Goal: Task Accomplishment & Management: Manage account settings

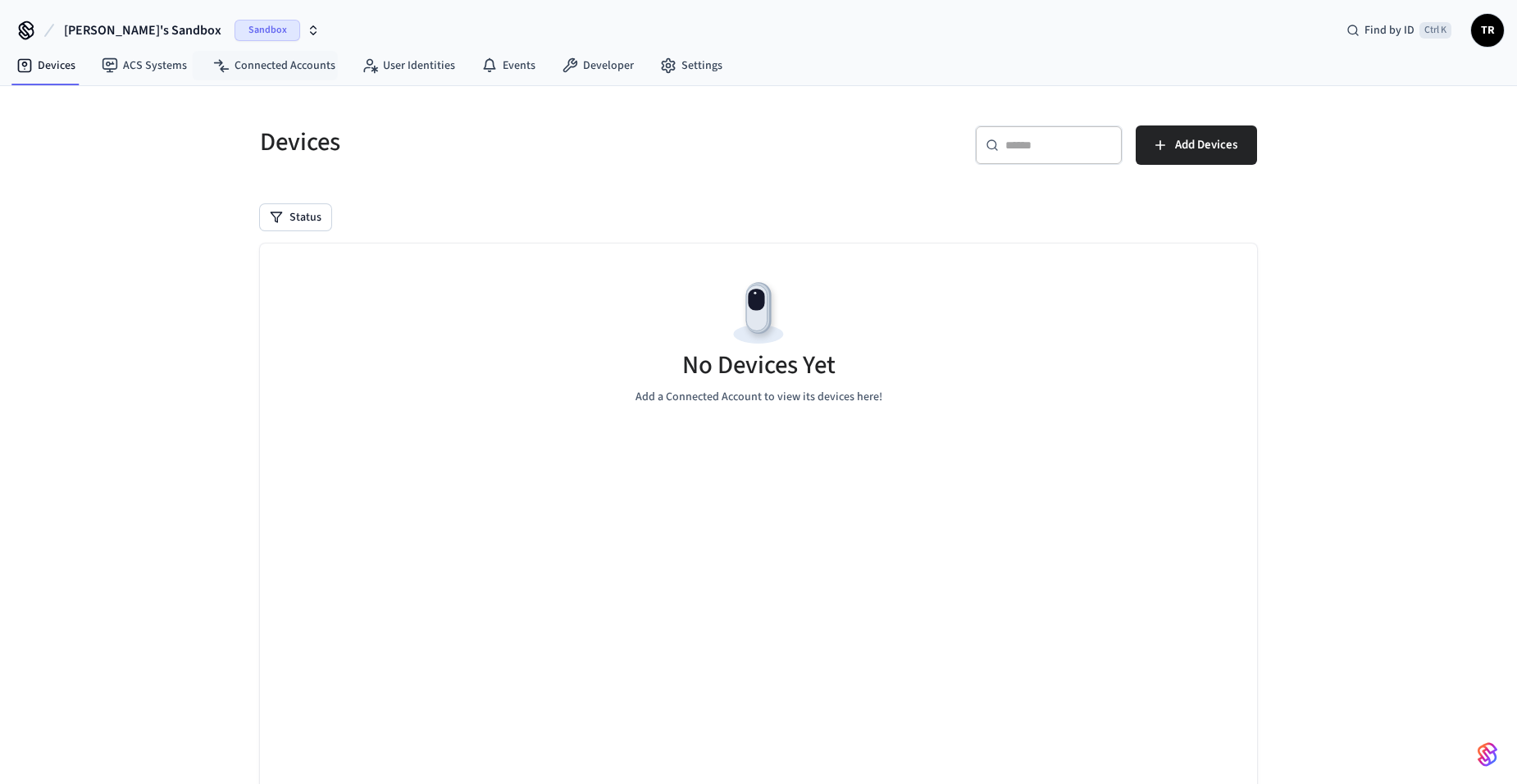
click at [235, 39] on span "Sandbox" at bounding box center [267, 31] width 65 height 21
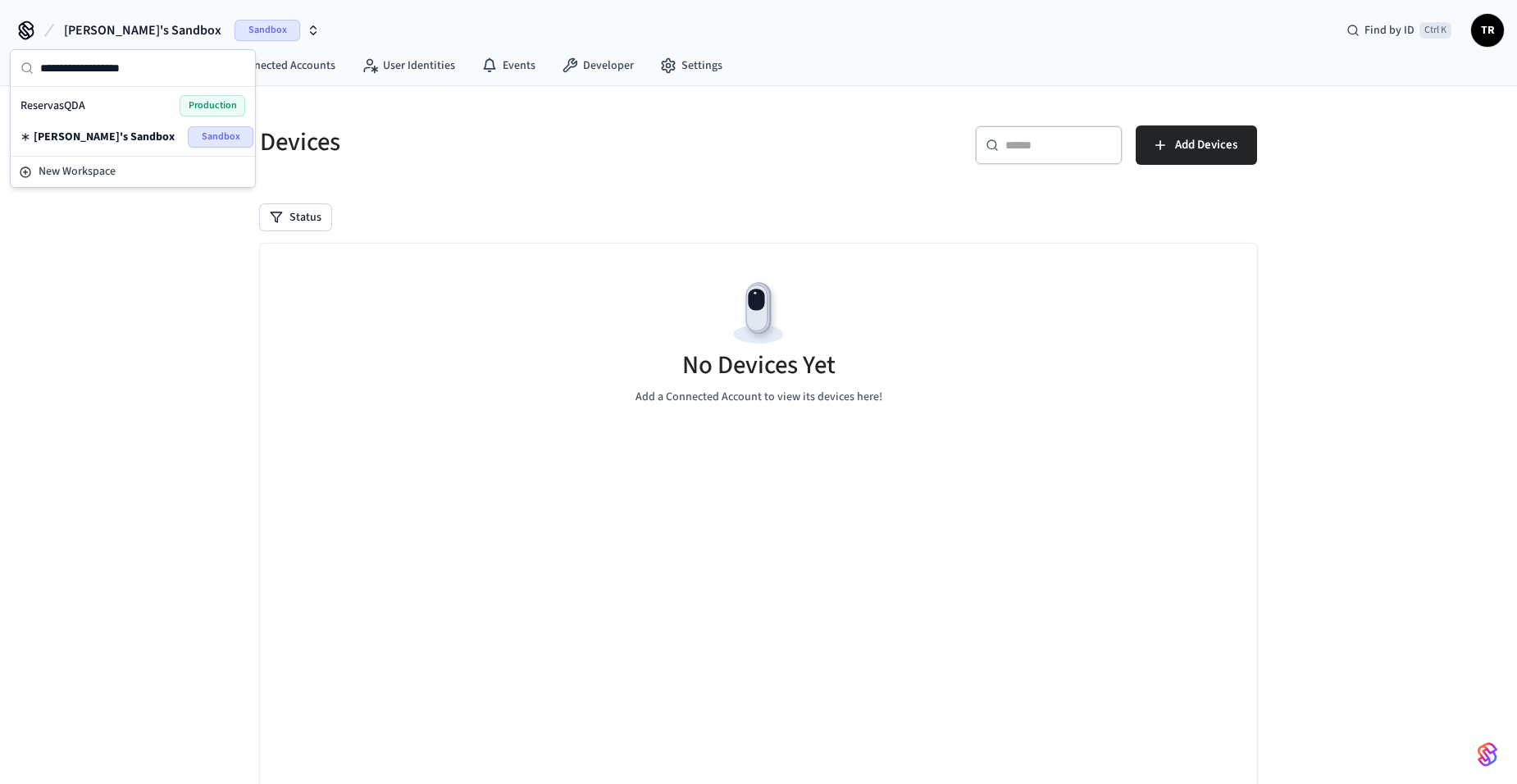
click at [153, 99] on div "ReservasQDA Production" at bounding box center [132, 105] width 225 height 21
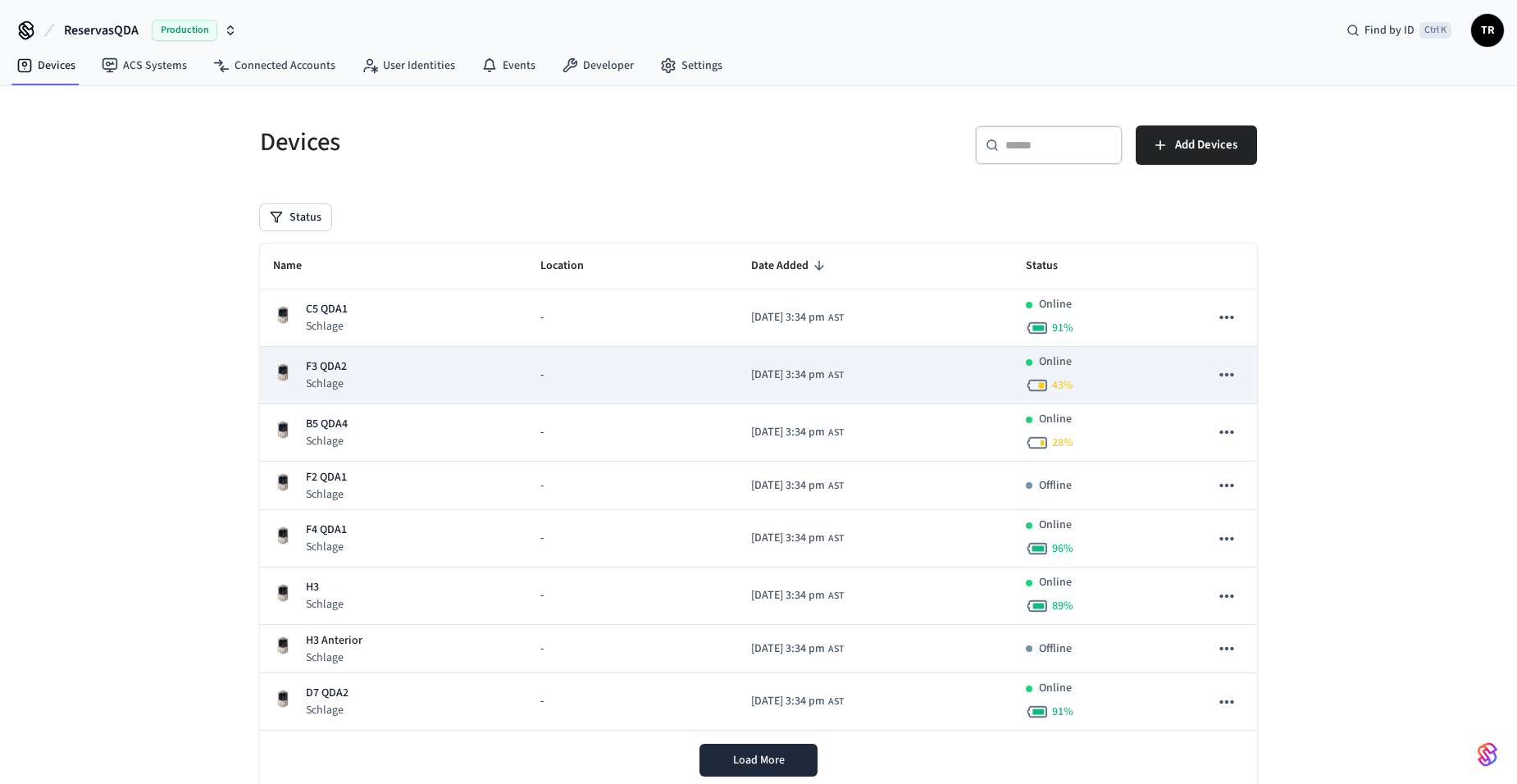
click at [369, 373] on div "F3 QDA2 Schlage" at bounding box center [394, 374] width 241 height 34
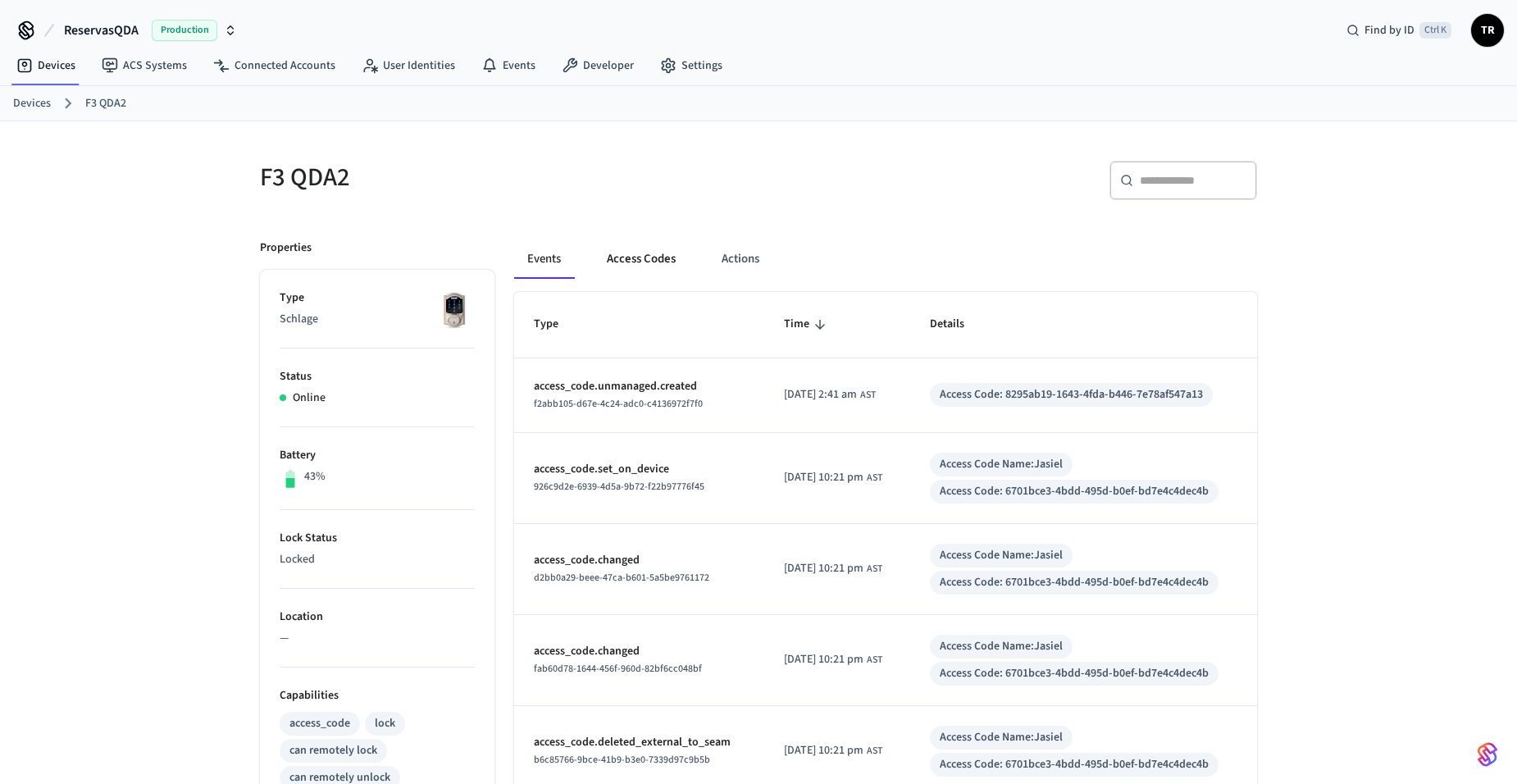
click at [647, 255] on button "Access Codes" at bounding box center [641, 258] width 95 height 39
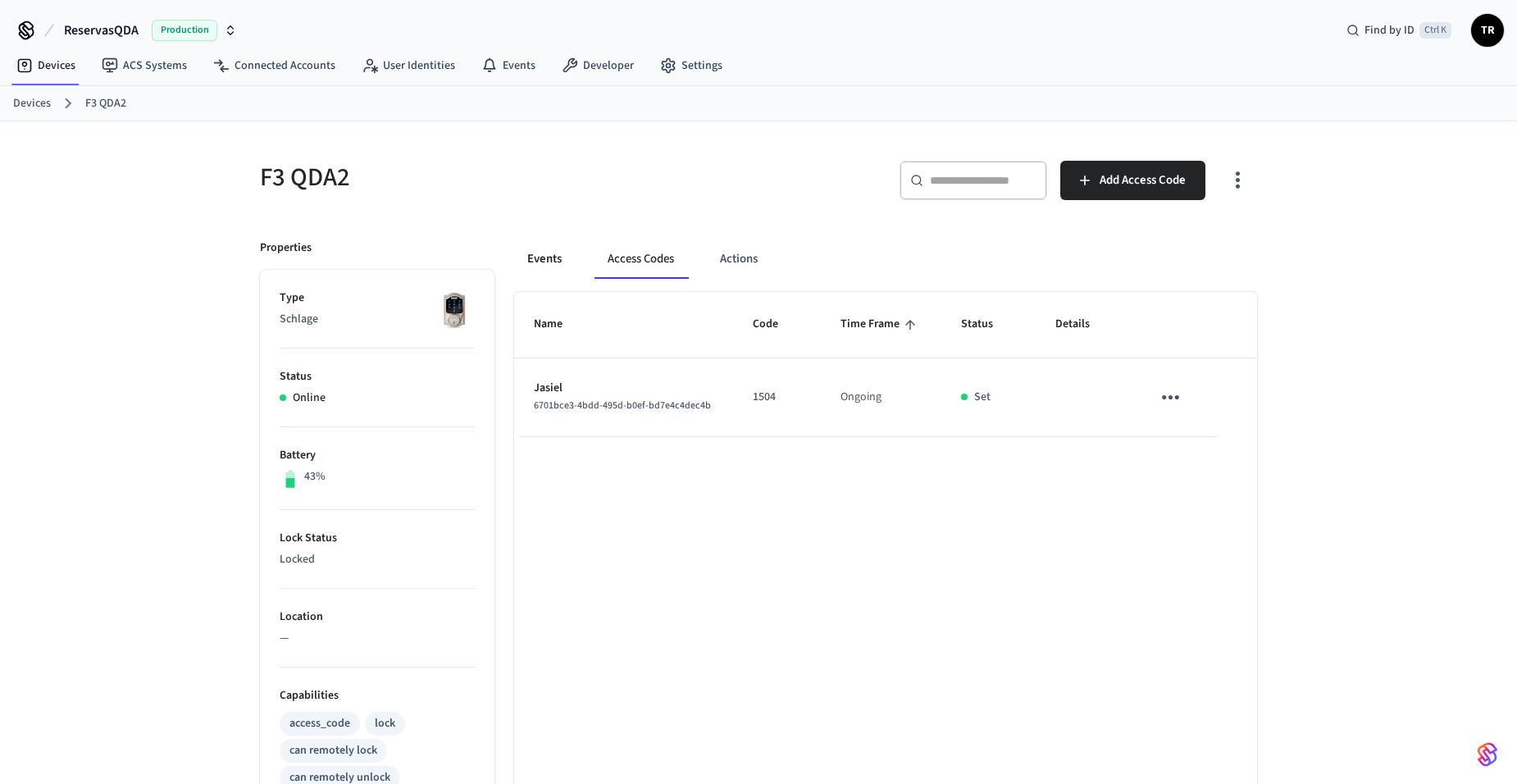
click at [550, 254] on button "Events" at bounding box center [544, 258] width 60 height 39
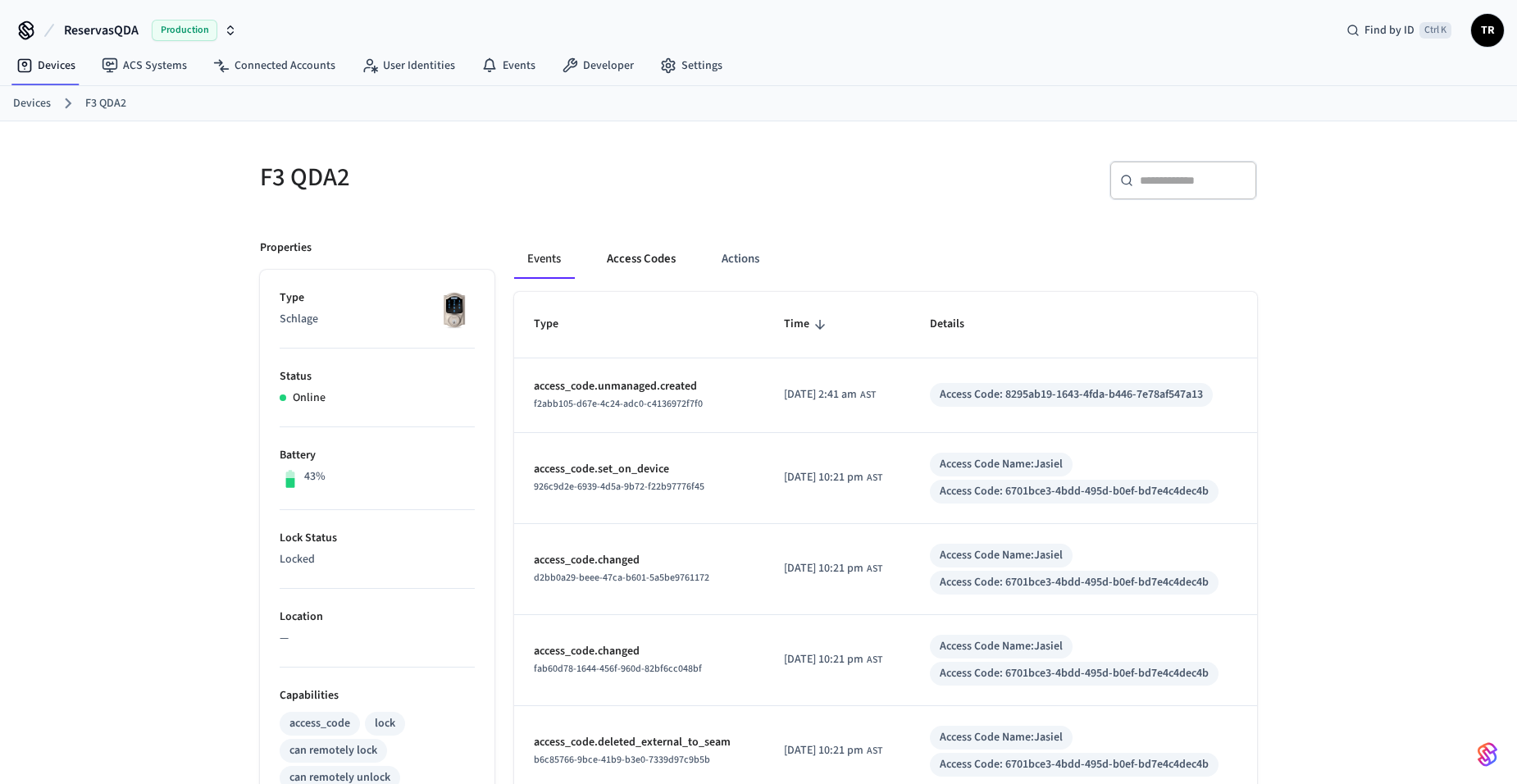
click at [642, 263] on button "Access Codes" at bounding box center [641, 258] width 95 height 39
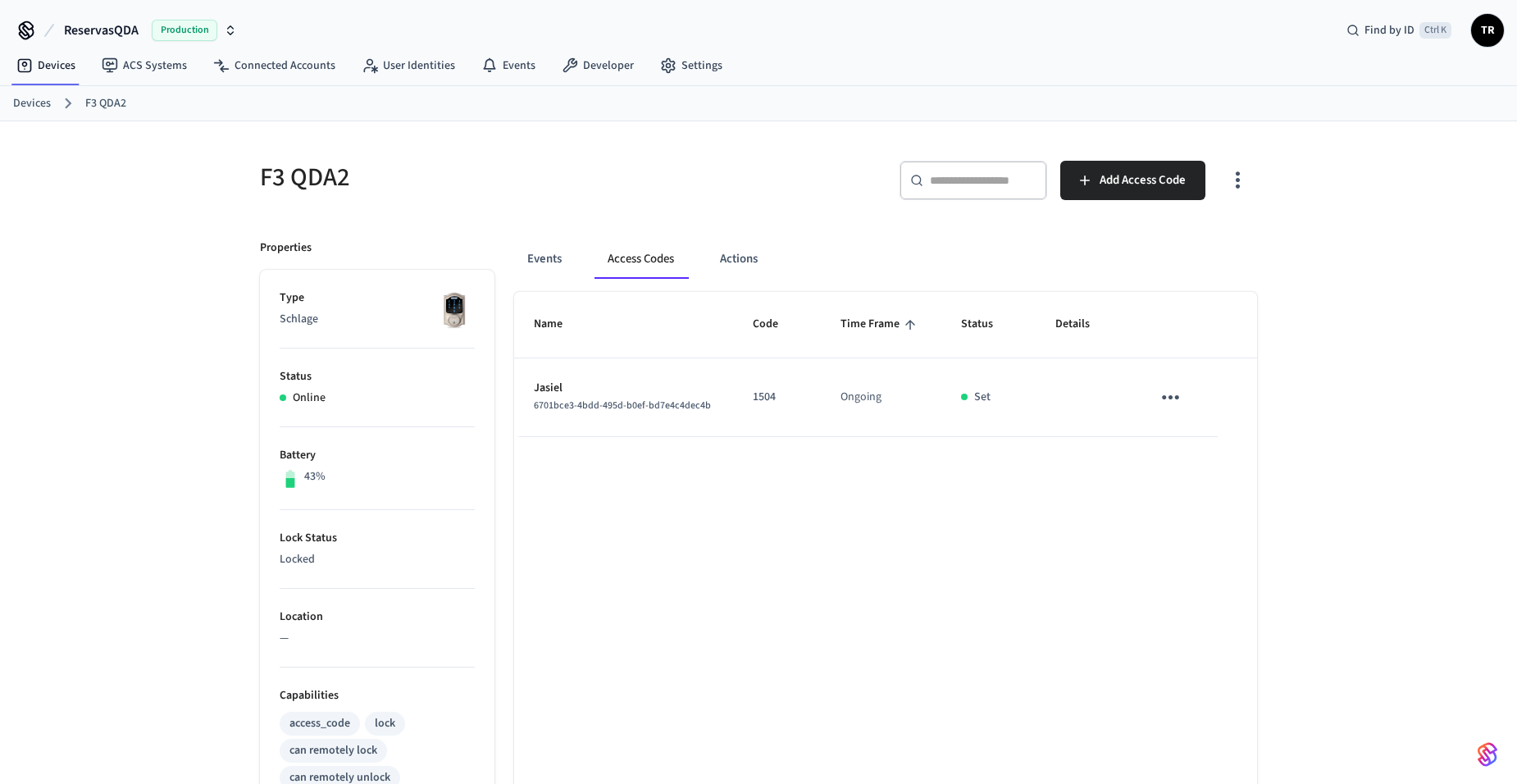
click at [1230, 179] on icon "button" at bounding box center [1237, 180] width 26 height 26
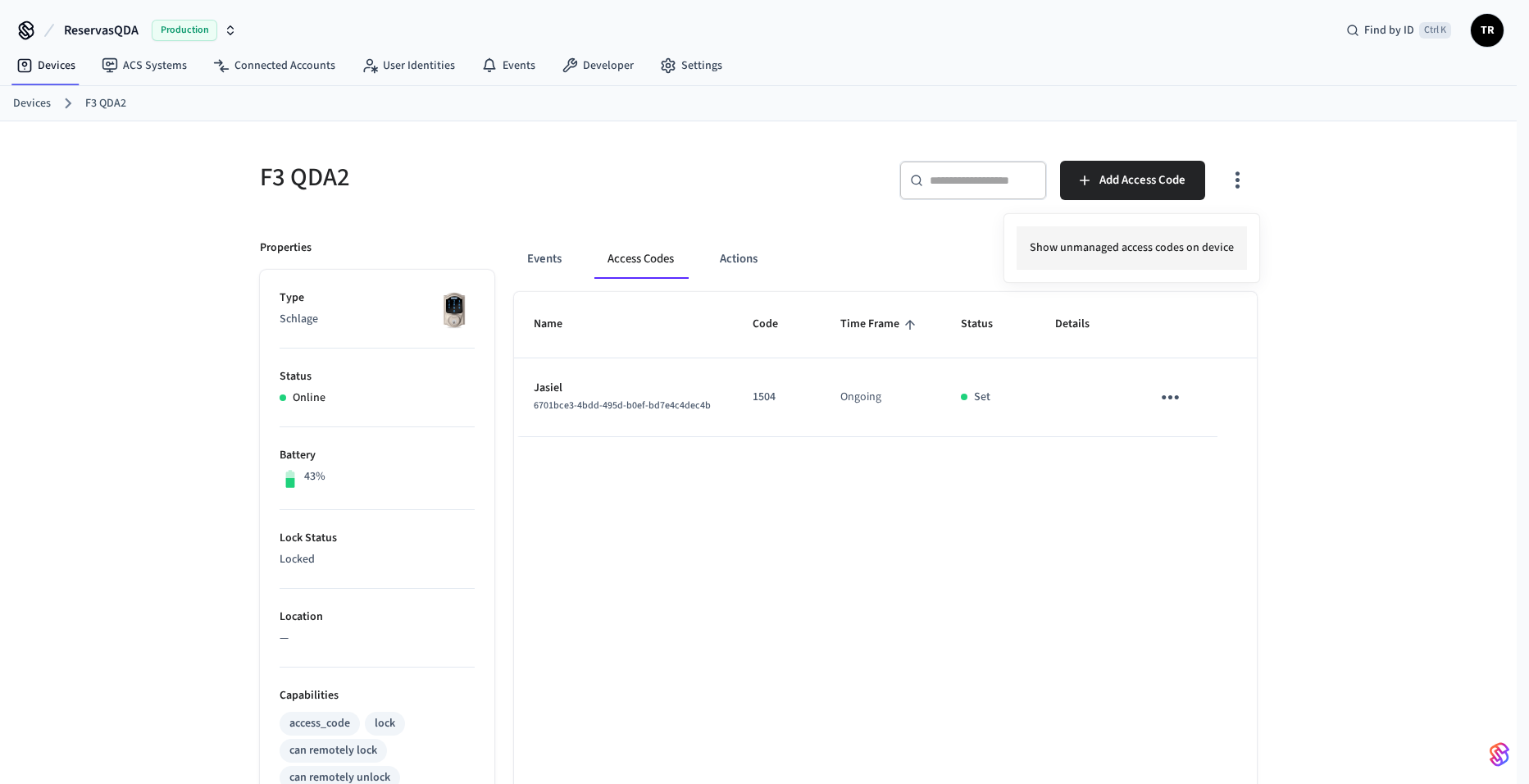
click at [1195, 237] on li "Show unmanaged access codes on device" at bounding box center [1132, 247] width 231 height 43
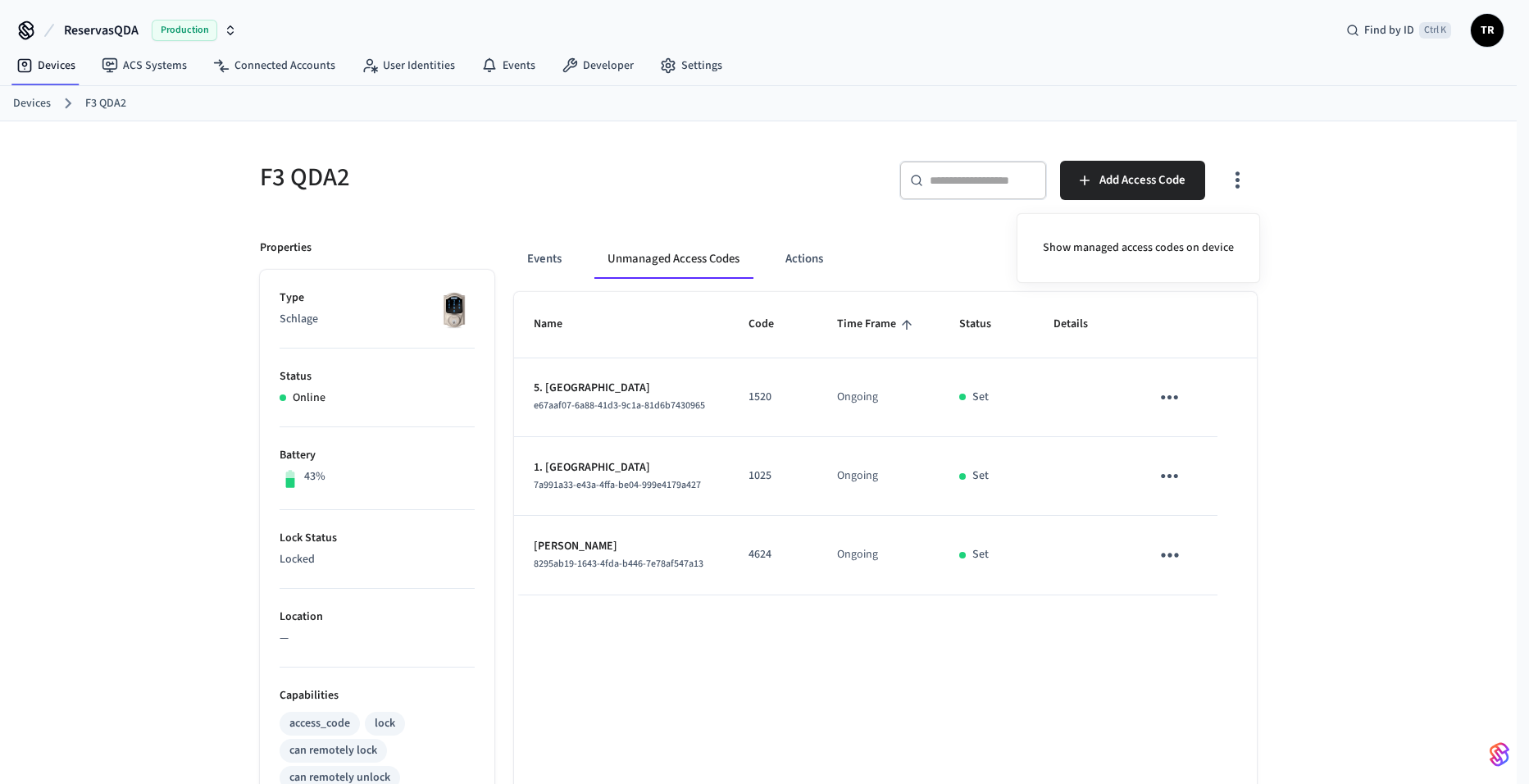
click at [529, 257] on div at bounding box center [764, 392] width 1529 height 784
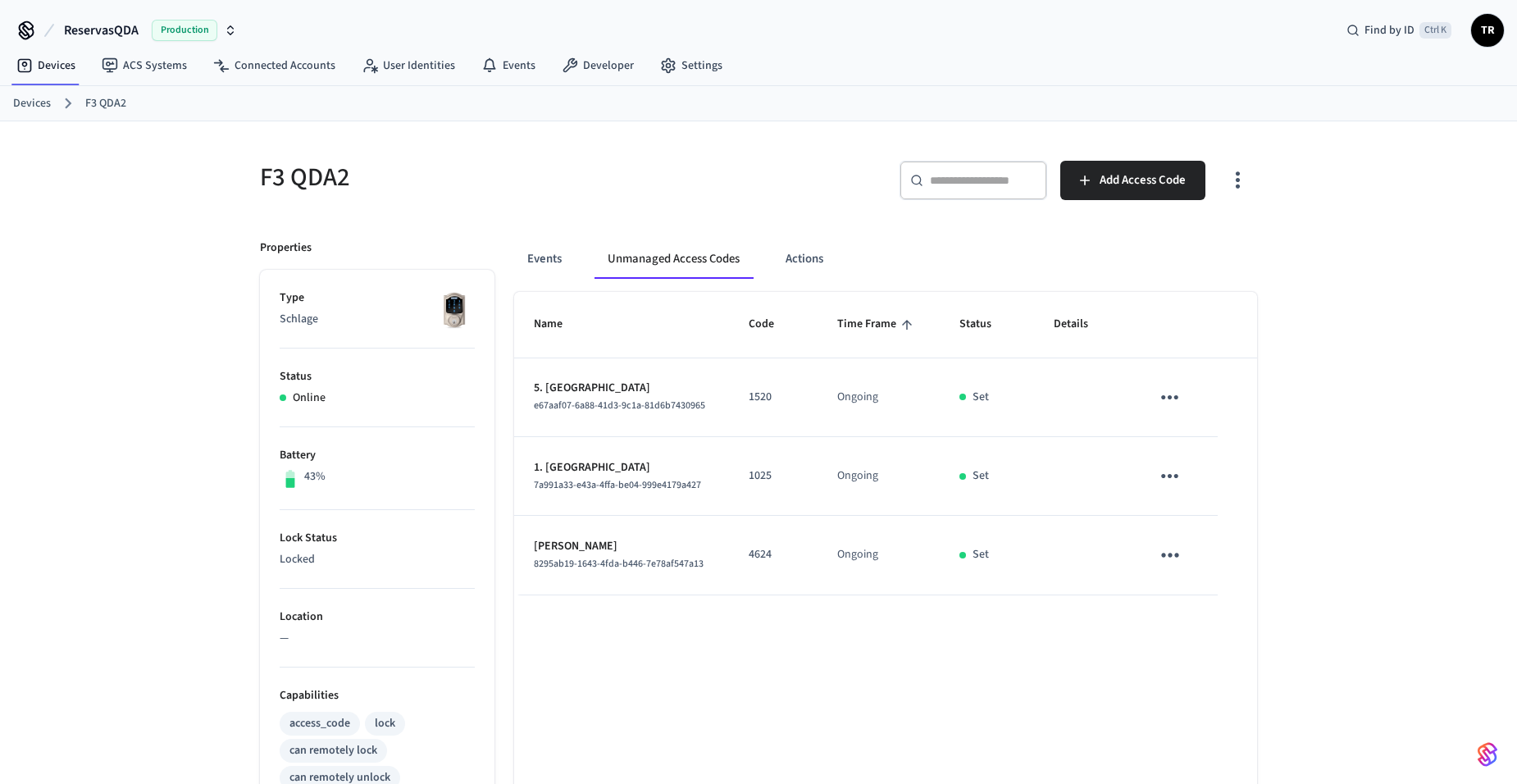
click at [39, 100] on link "Devices" at bounding box center [32, 103] width 37 height 17
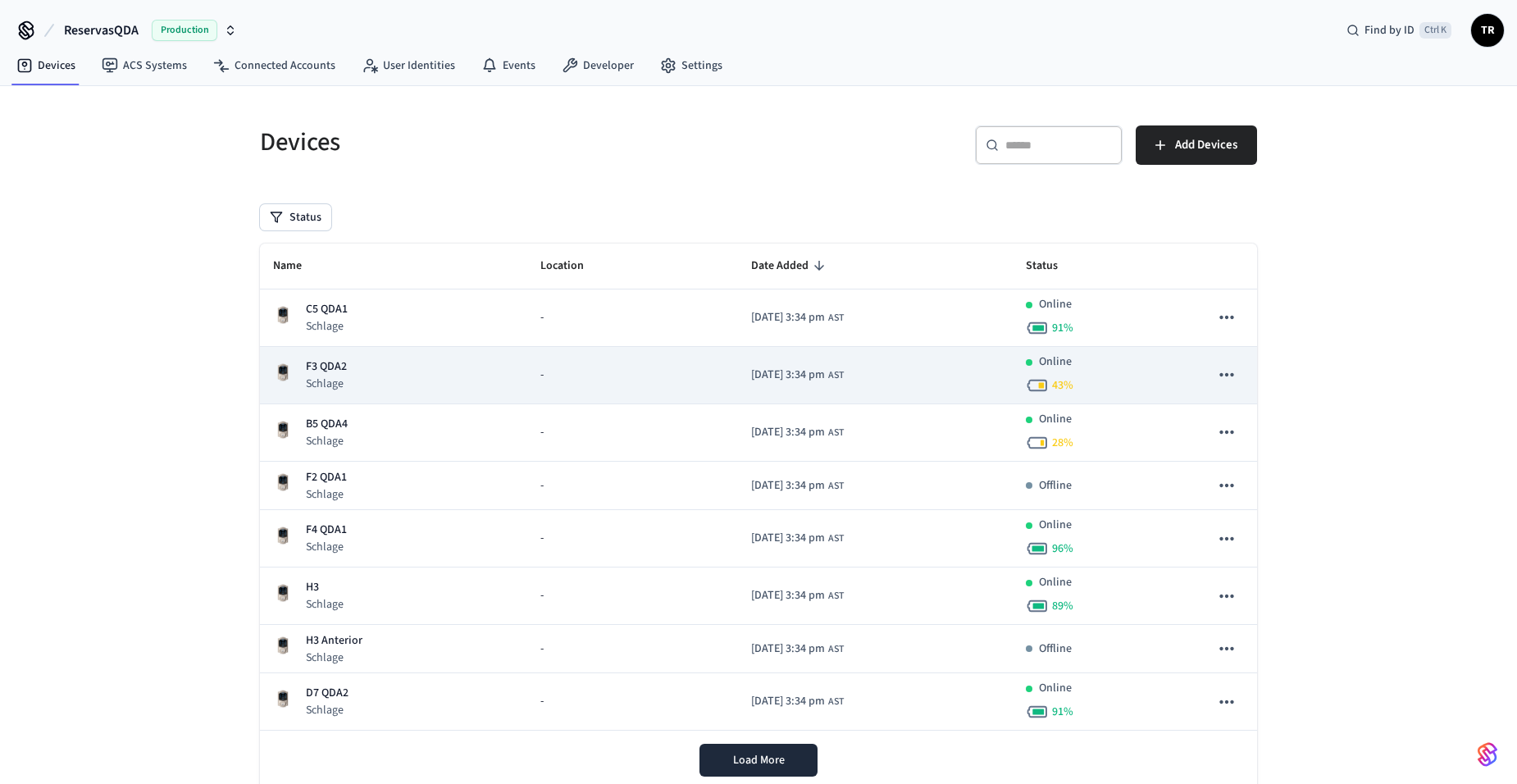
click at [339, 371] on p "F3 QDA2" at bounding box center [326, 367] width 41 height 17
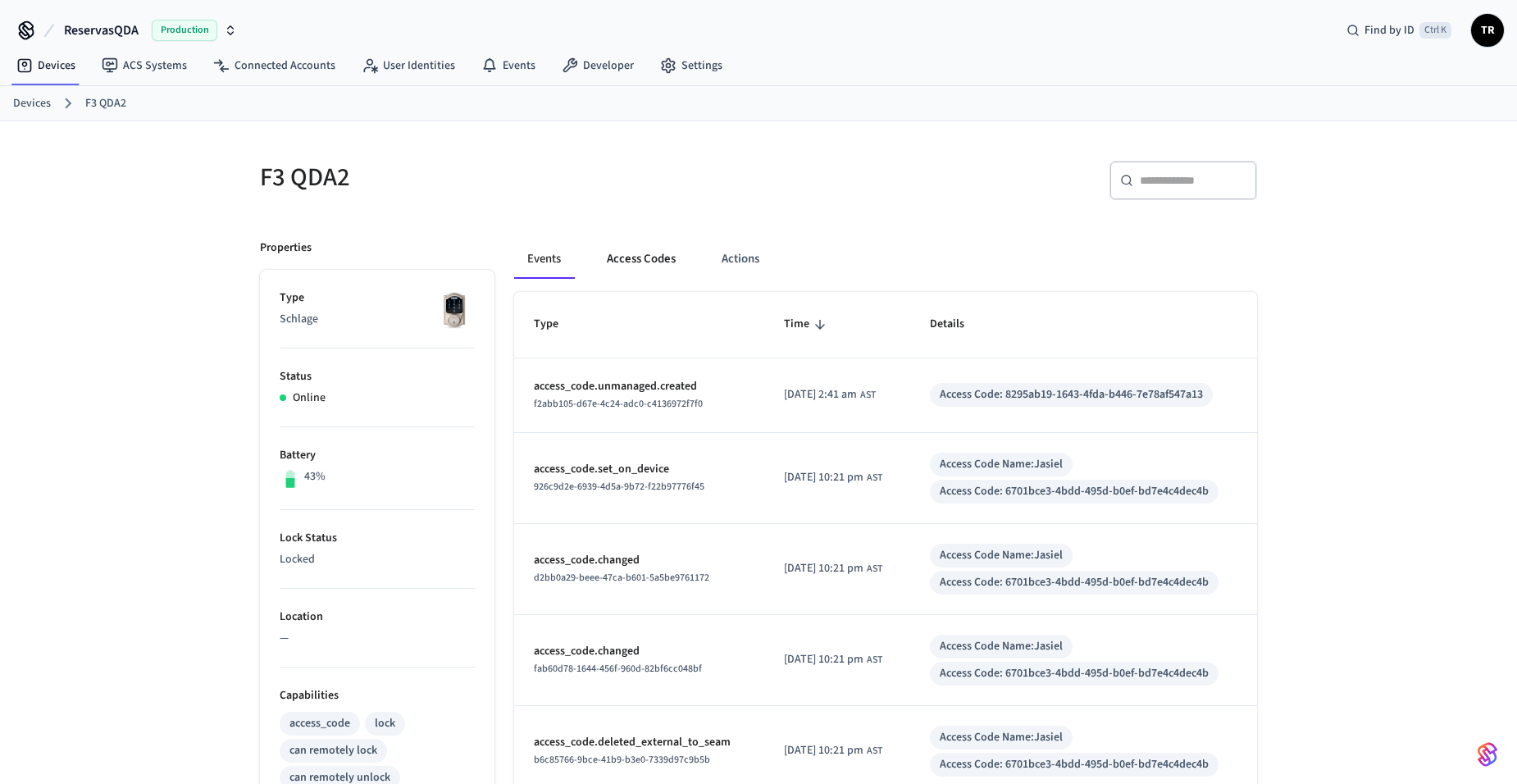
click at [623, 252] on button "Access Codes" at bounding box center [641, 258] width 95 height 39
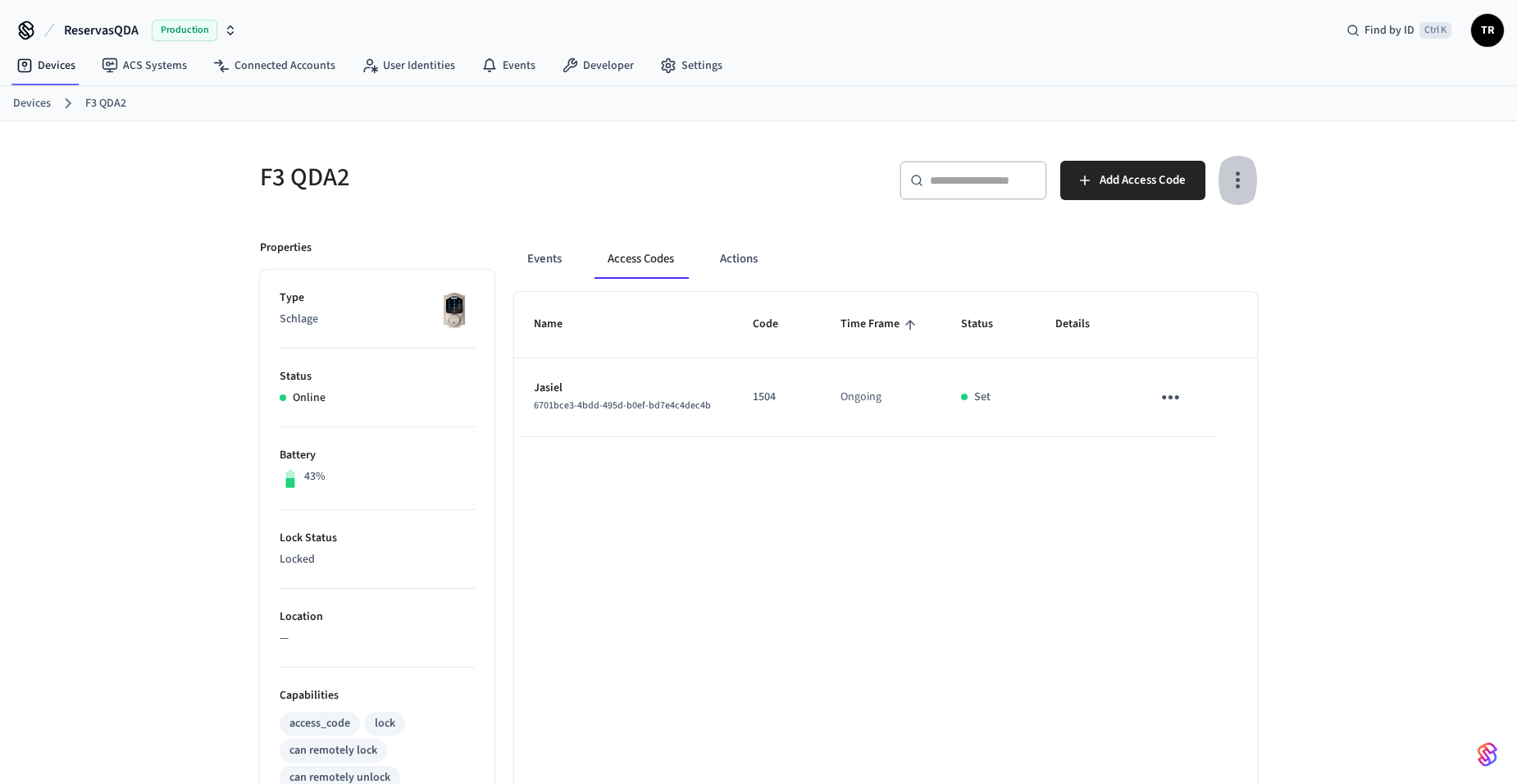
click at [1246, 187] on icon "button" at bounding box center [1237, 180] width 26 height 26
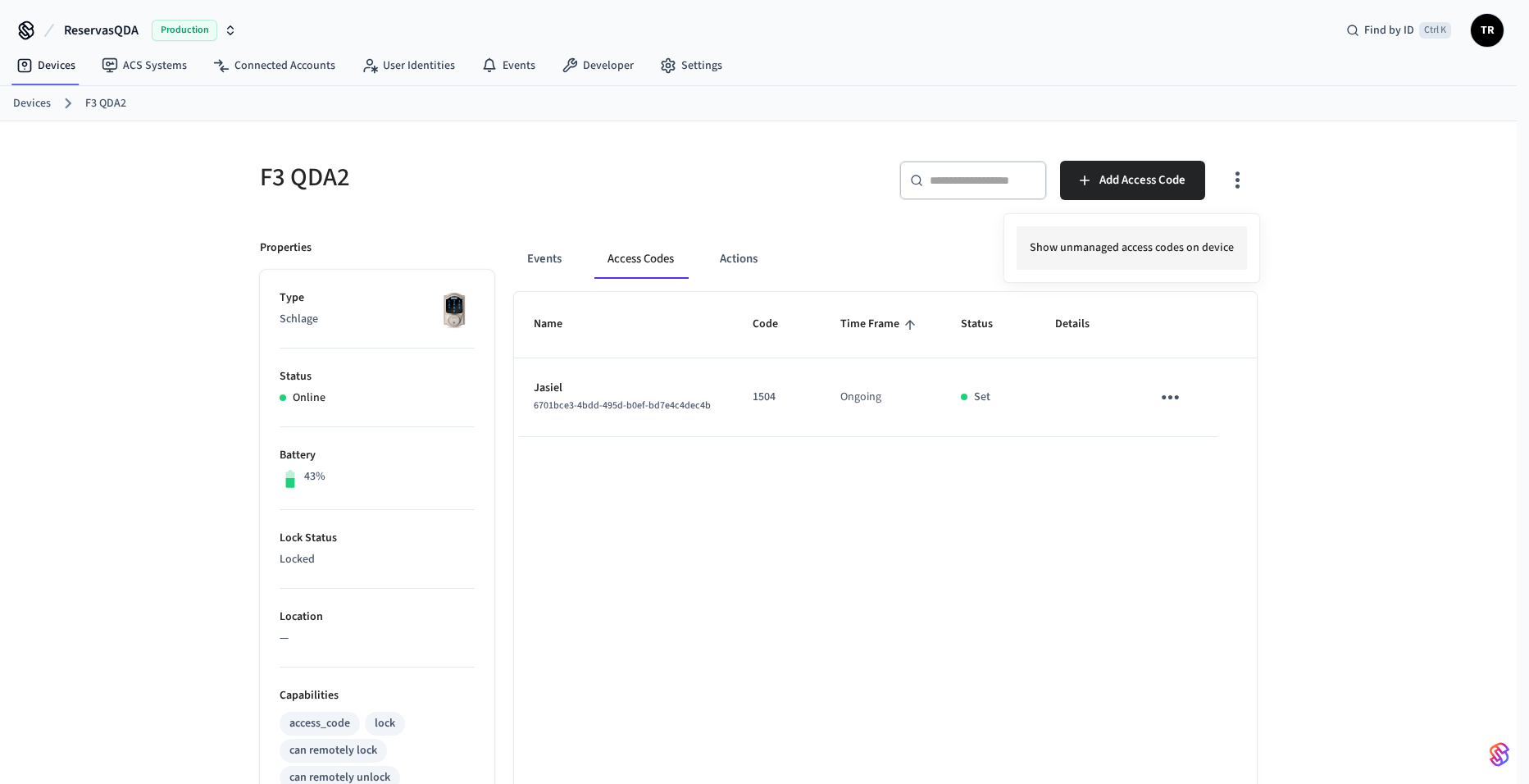
click at [1196, 254] on li "Show unmanaged access codes on device" at bounding box center [1132, 247] width 231 height 43
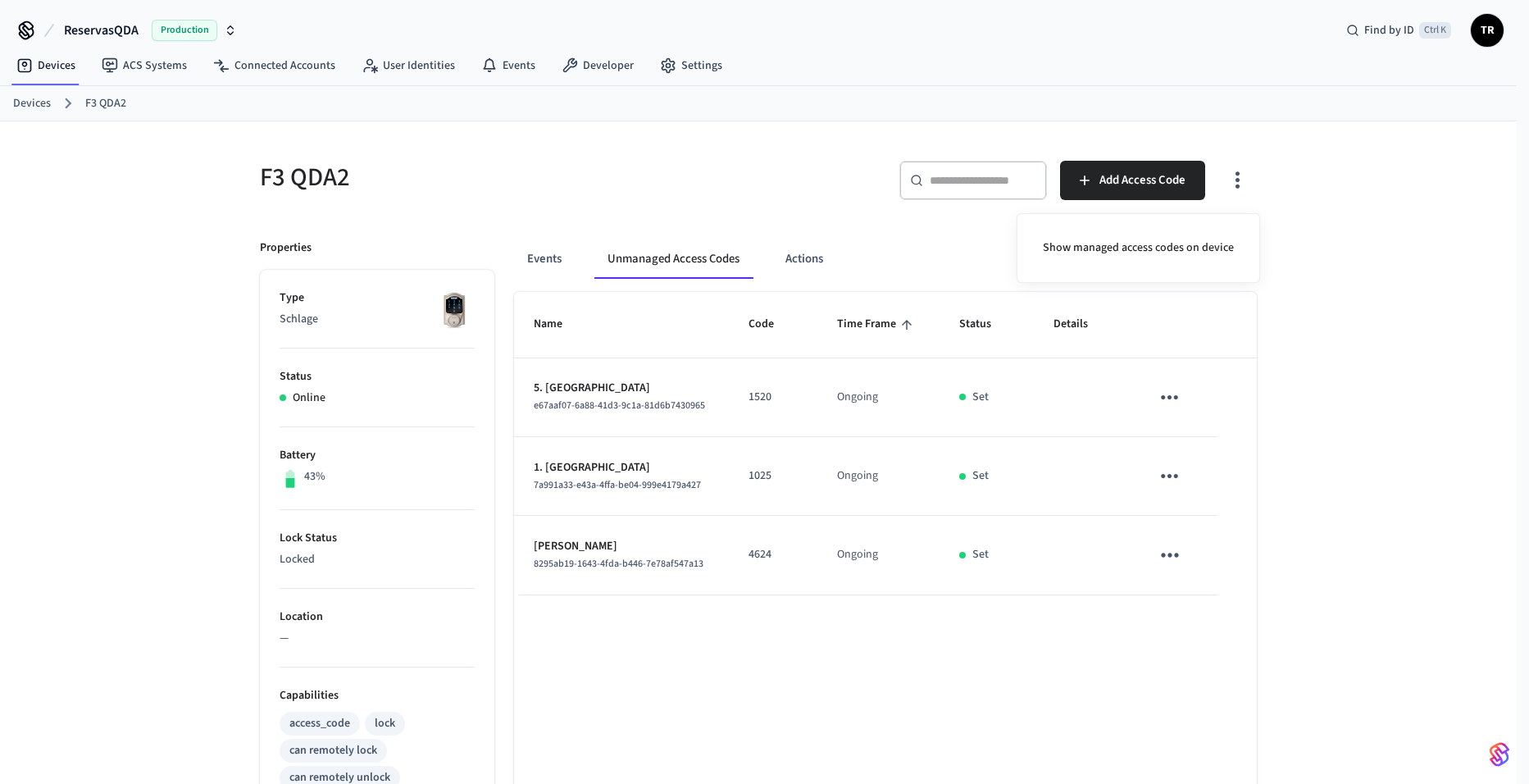
click at [20, 94] on div at bounding box center [764, 392] width 1529 height 784
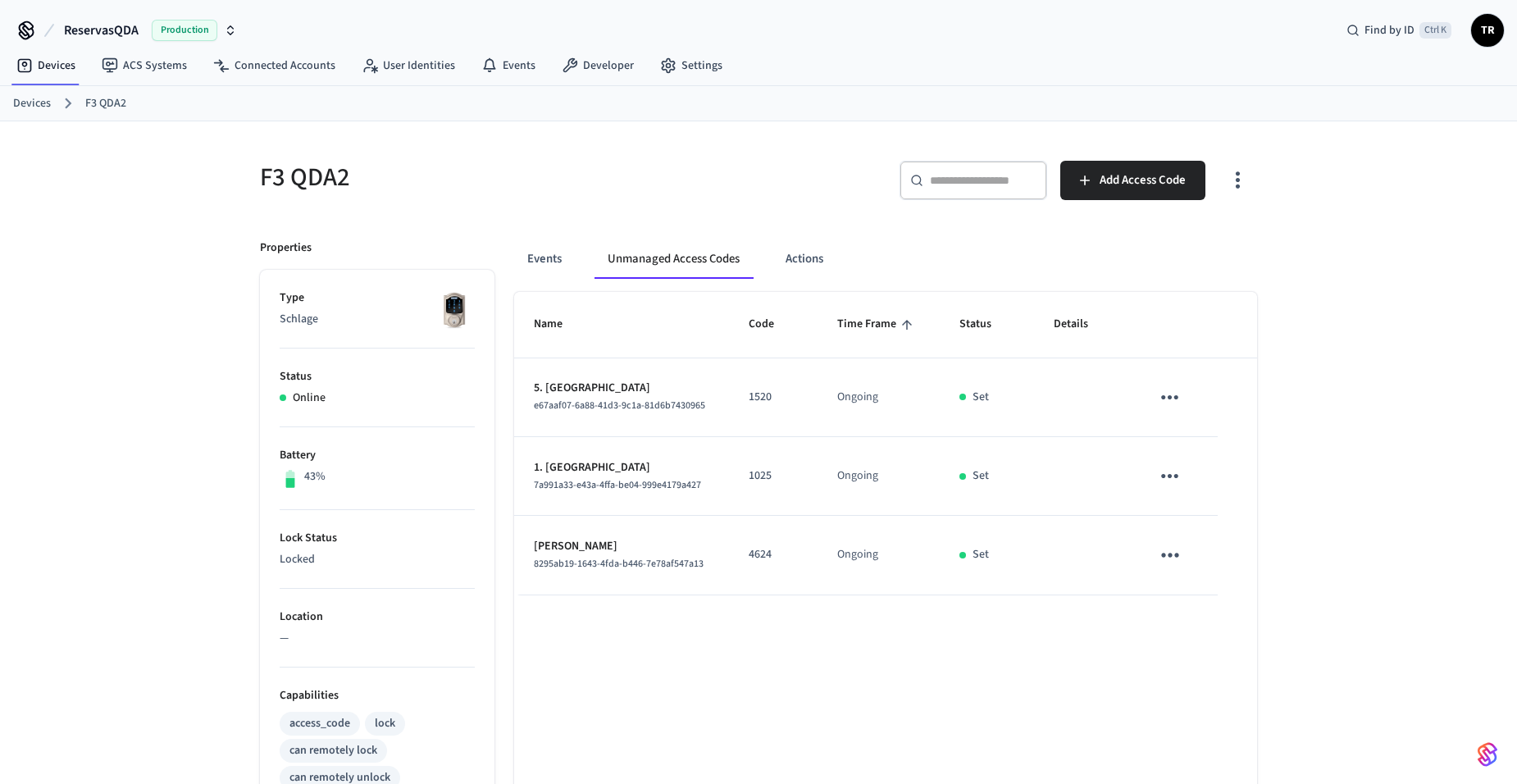
click at [25, 98] on link "Devices" at bounding box center [32, 103] width 37 height 17
